Goal: Navigation & Orientation: Find specific page/section

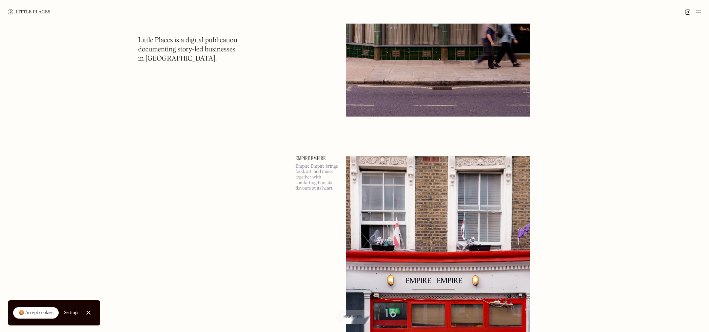
scroll to position [942, 0]
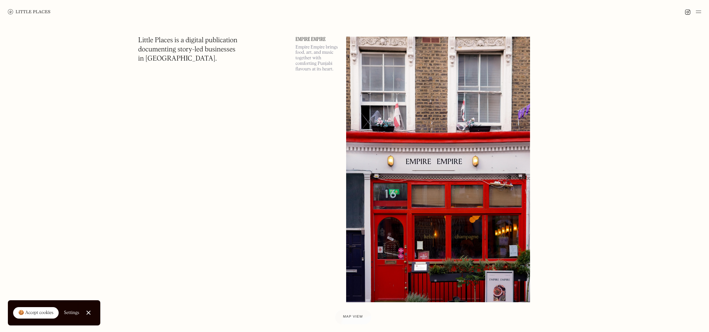
click at [350, 318] on span "Map view" at bounding box center [353, 317] width 20 height 4
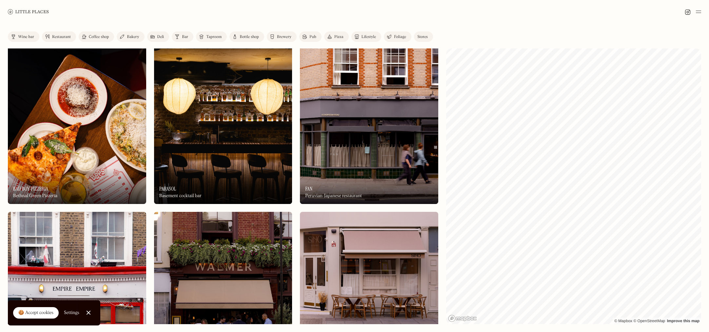
scroll to position [8, 0]
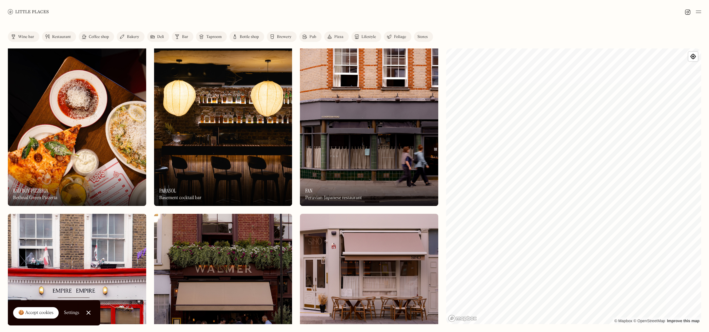
click at [438, 211] on div "Label Wine bar Restaurant Coffee shop Bakery Deli Bar Taproom Bottle shop Brewe…" at bounding box center [354, 178] width 709 height 309
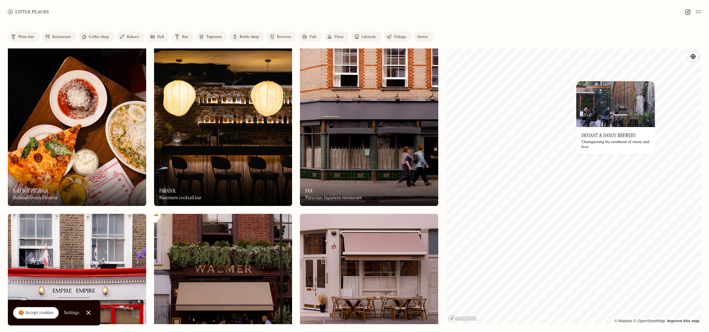
click at [51, 38] on link "Restaurant" at bounding box center [59, 36] width 34 height 10
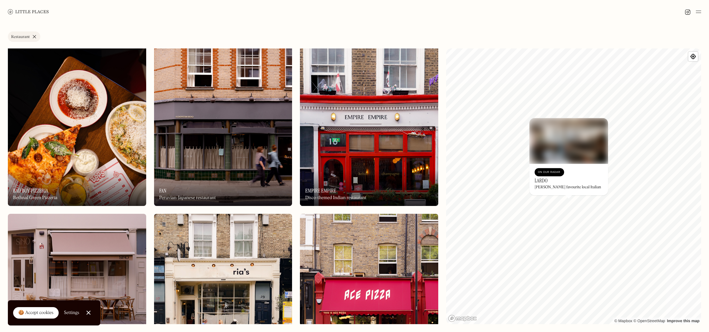
click at [540, 169] on div "On Our Radar" at bounding box center [549, 172] width 29 height 8
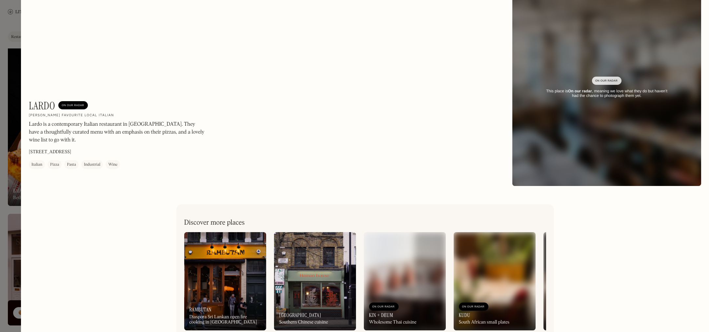
scroll to position [21, 0]
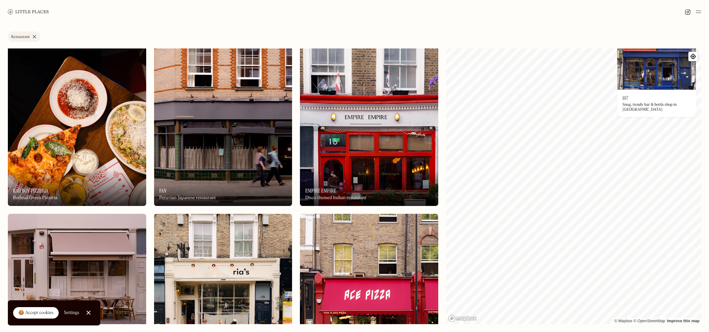
click at [638, 152] on div "© Mapbox © OpenStreetMap Improve this map On Our Radar 107 Snug, trendy bar & b…" at bounding box center [573, 187] width 255 height 276
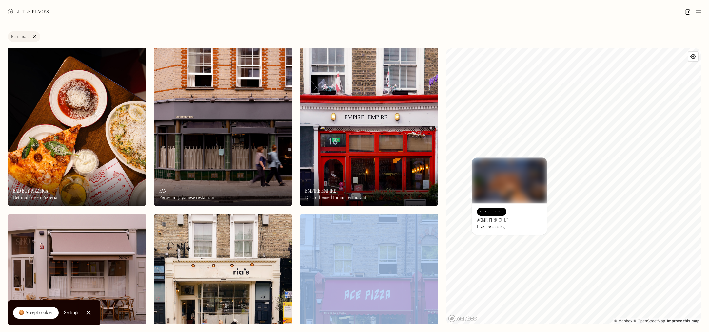
click at [548, 197] on div "Label Restaurant Wine bar Restaurant Coffee shop Bakery Deli Bar Taproom Bottle…" at bounding box center [354, 178] width 709 height 309
